Goal: Task Accomplishment & Management: Manage account settings

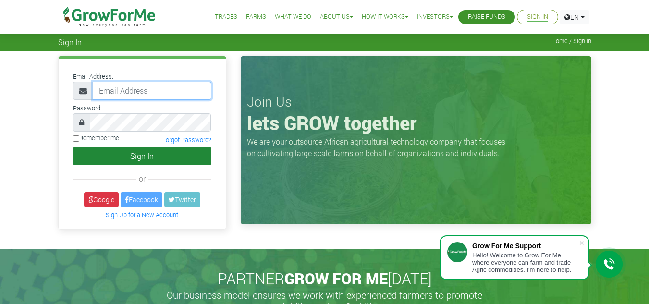
type input "[EMAIL_ADDRESS][DOMAIN_NAME]"
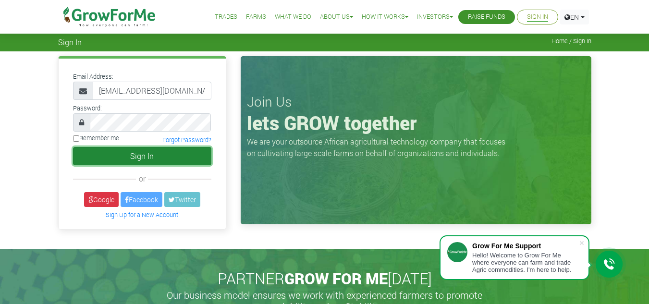
click at [143, 151] on button "Sign In" at bounding box center [142, 156] width 138 height 18
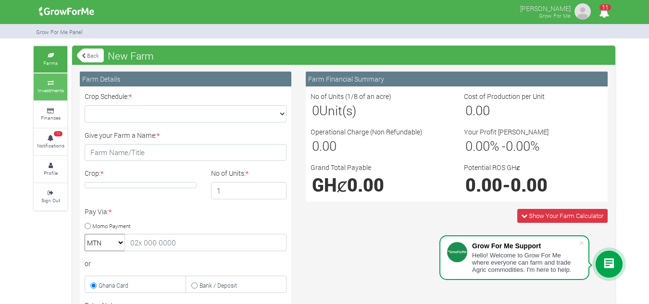
click at [53, 78] on link "Investments" at bounding box center [51, 86] width 34 height 26
